Goal: Task Accomplishment & Management: Complete application form

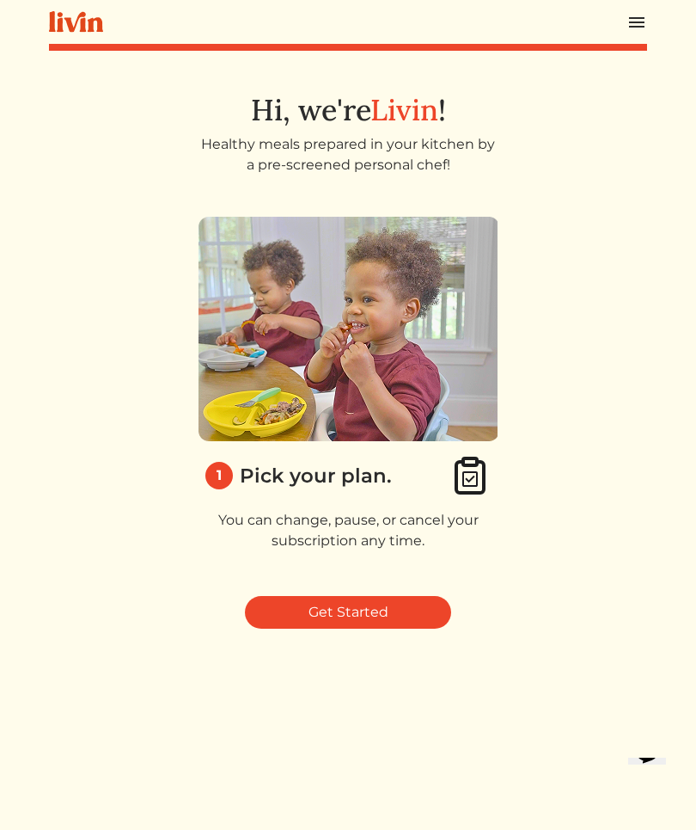
click at [365, 612] on link "Get Started" at bounding box center [348, 612] width 206 height 33
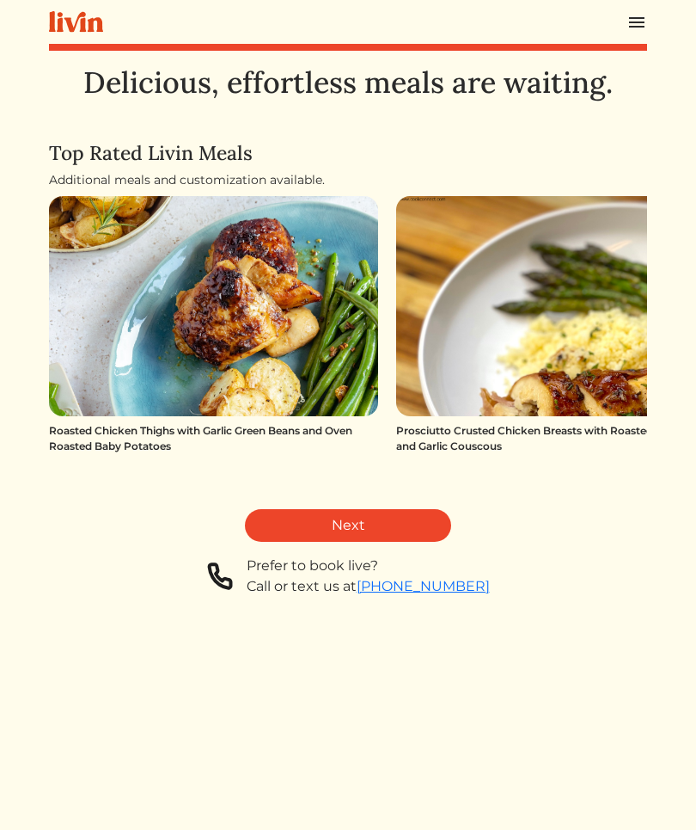
click at [346, 527] on link "Next" at bounding box center [348, 525] width 206 height 33
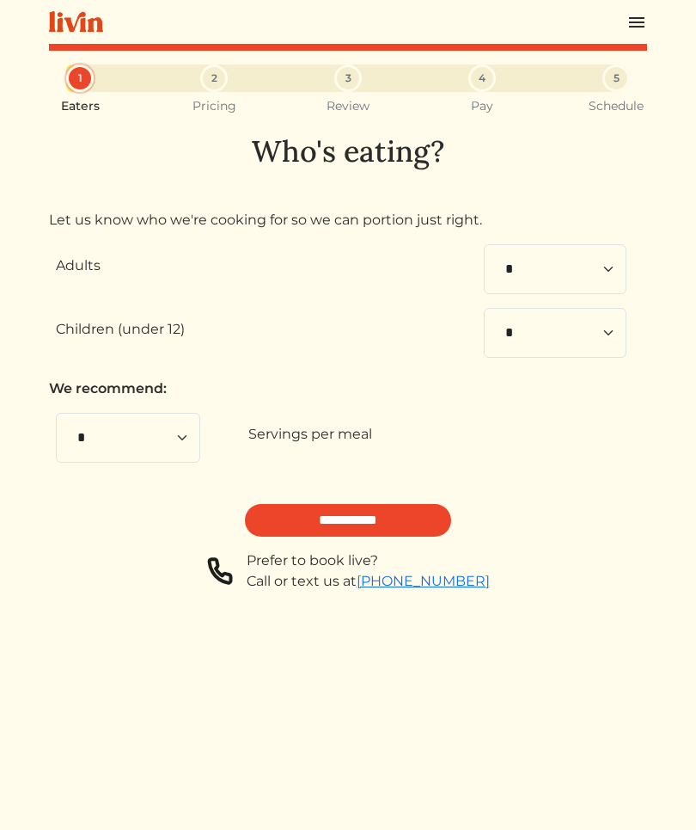
click at [384, 527] on input "**********" at bounding box center [348, 520] width 206 height 33
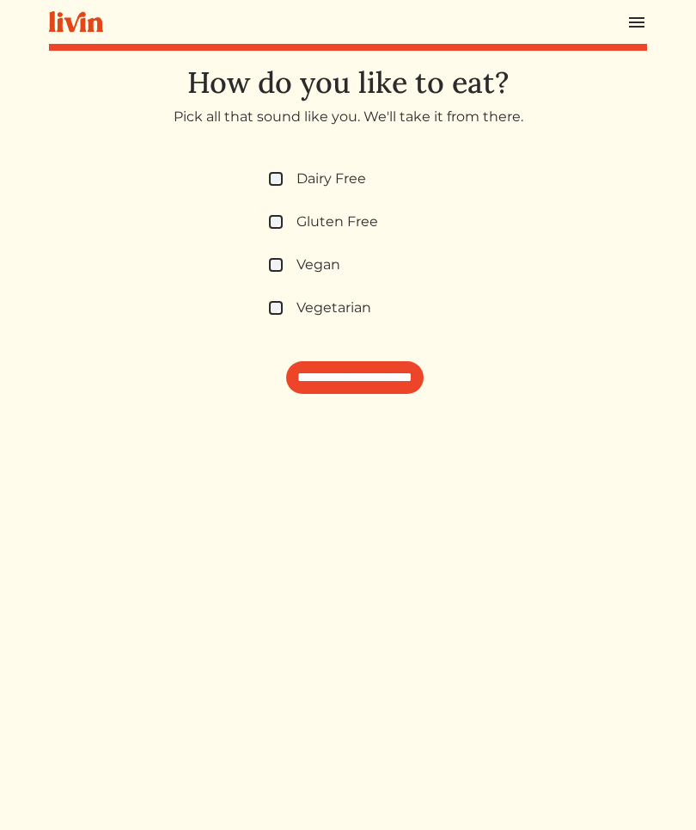
click at [366, 386] on input "**********" at bounding box center [355, 377] width 138 height 33
